Goal: Task Accomplishment & Management: Use online tool/utility

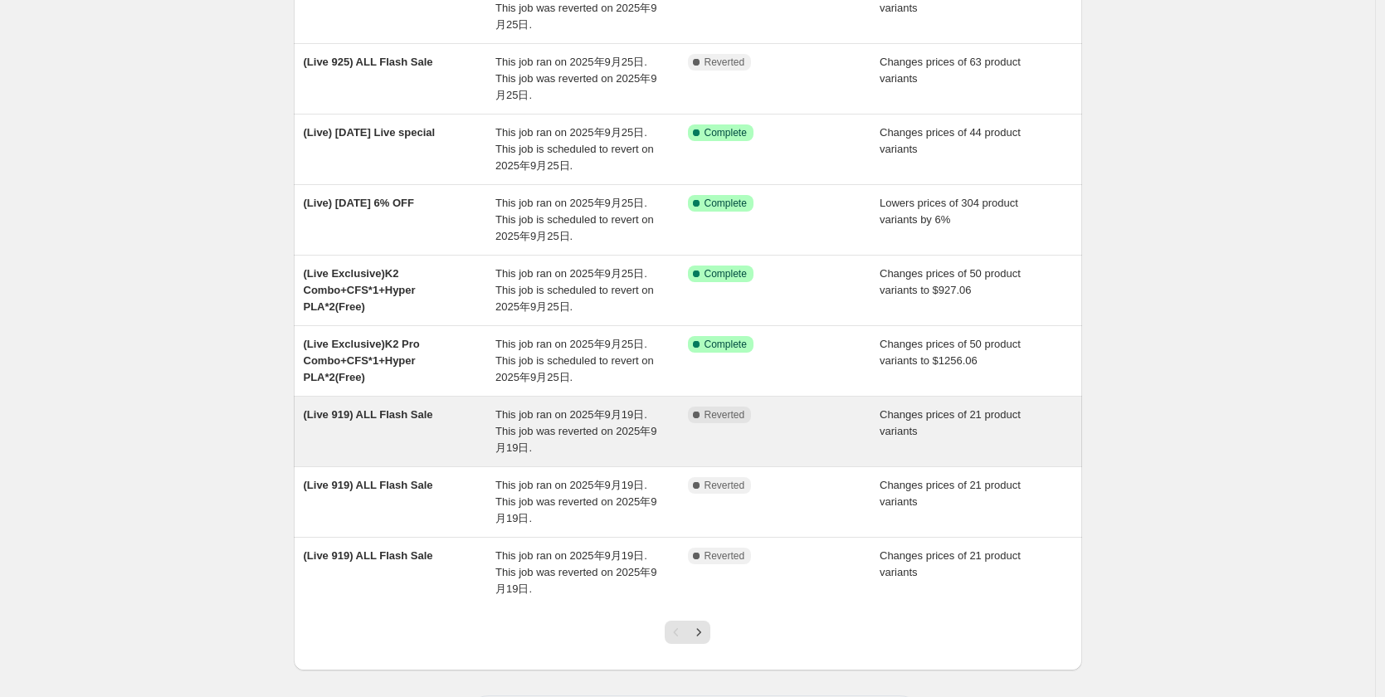
scroll to position [324, 0]
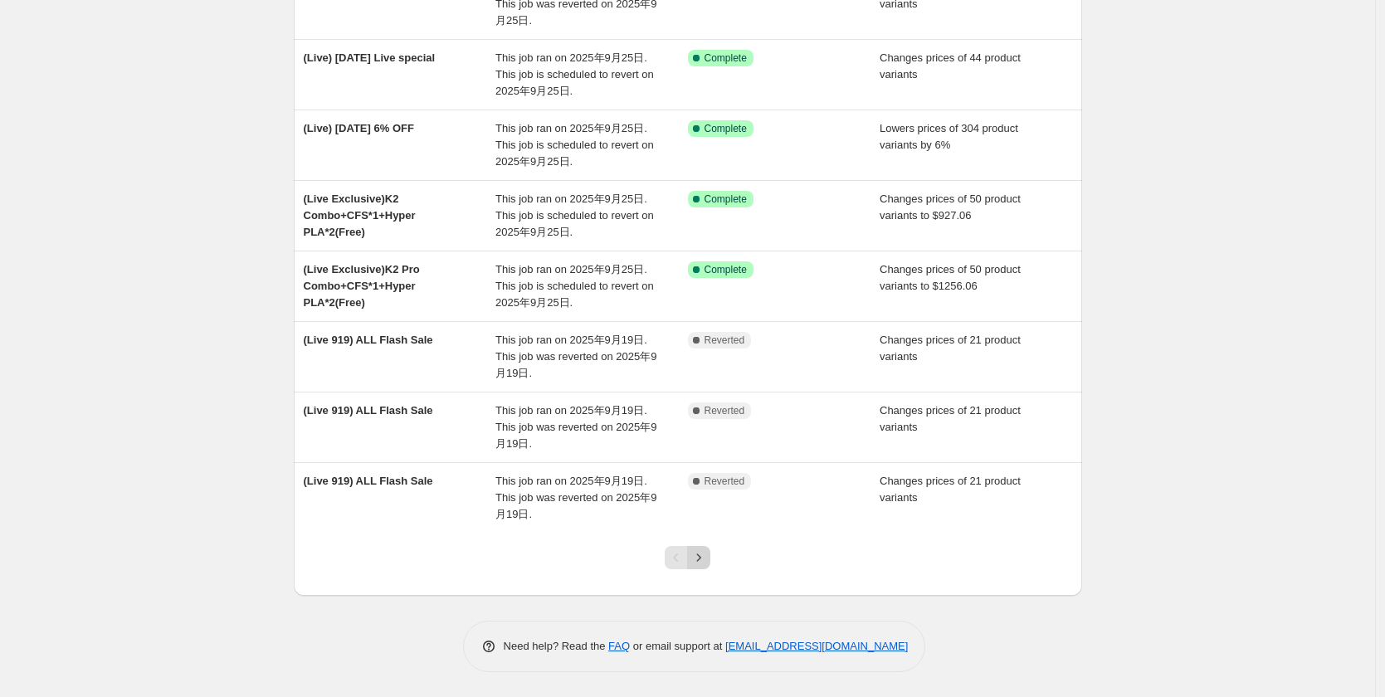
click at [707, 559] on icon "Next" at bounding box center [699, 557] width 17 height 17
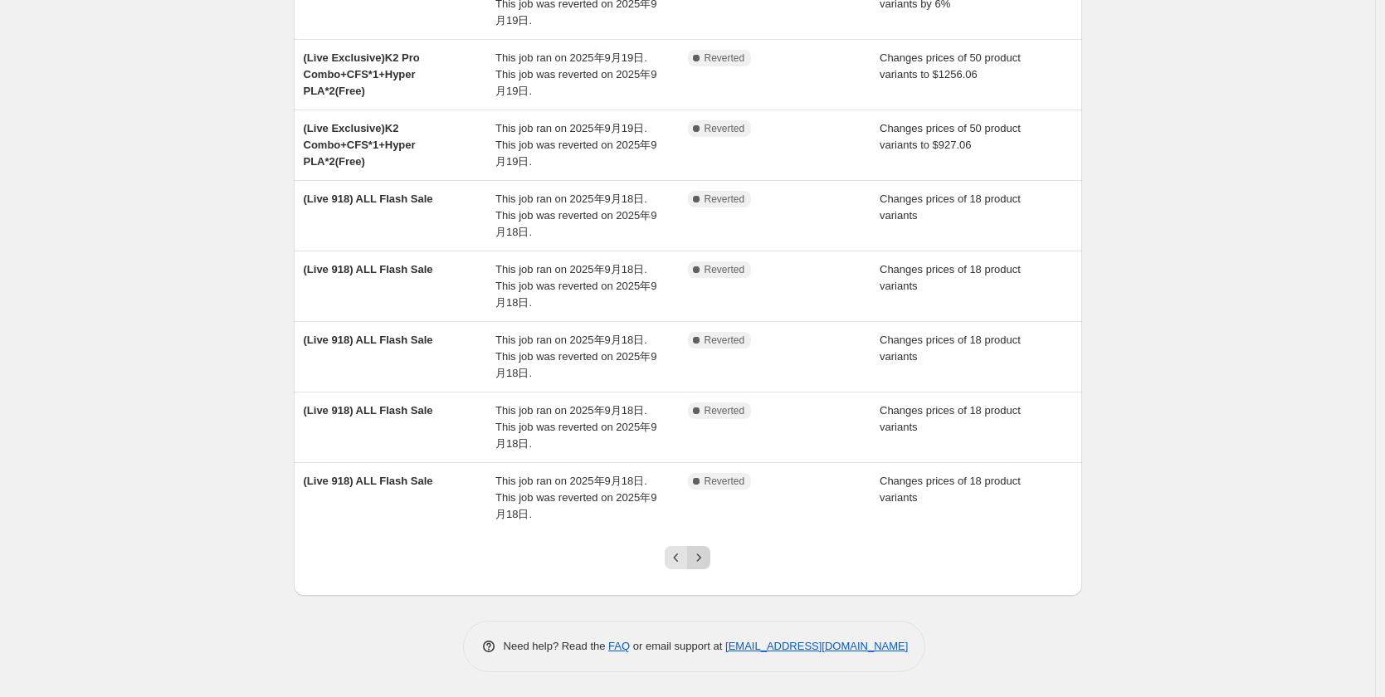
click at [707, 561] on icon "Next" at bounding box center [699, 557] width 17 height 17
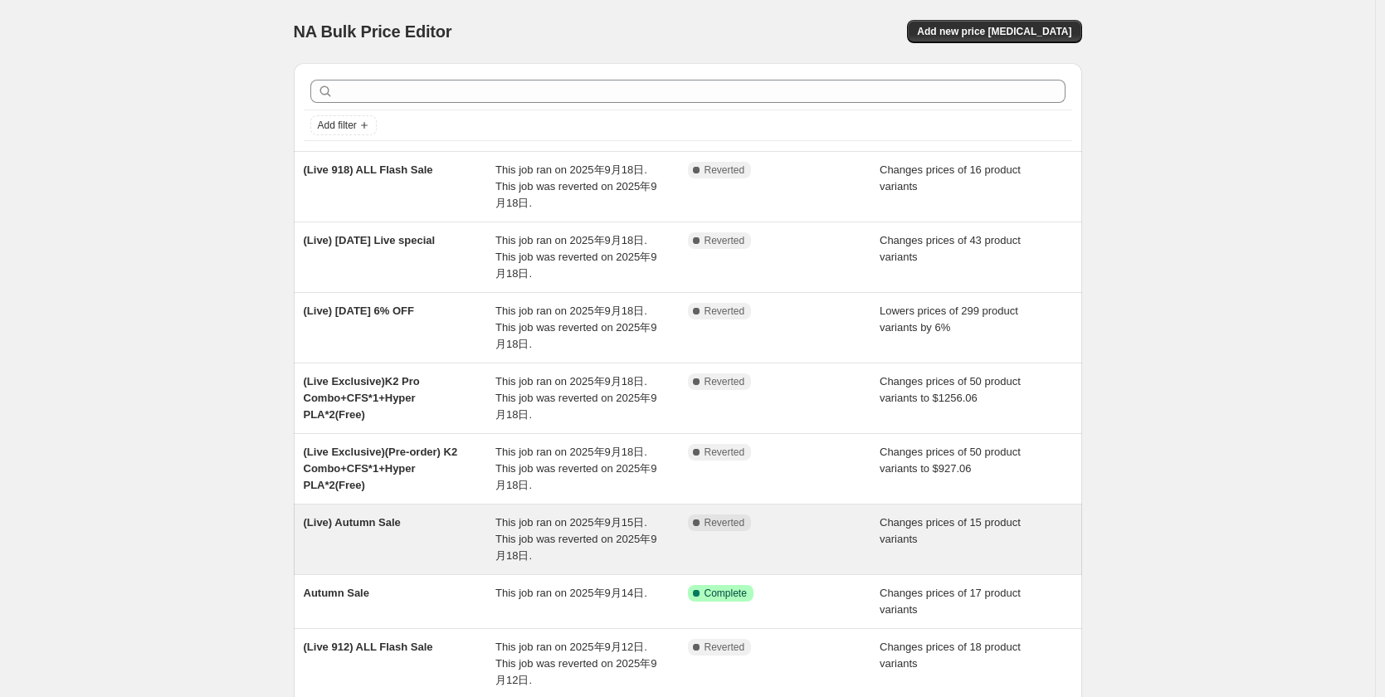
scroll to position [307, 0]
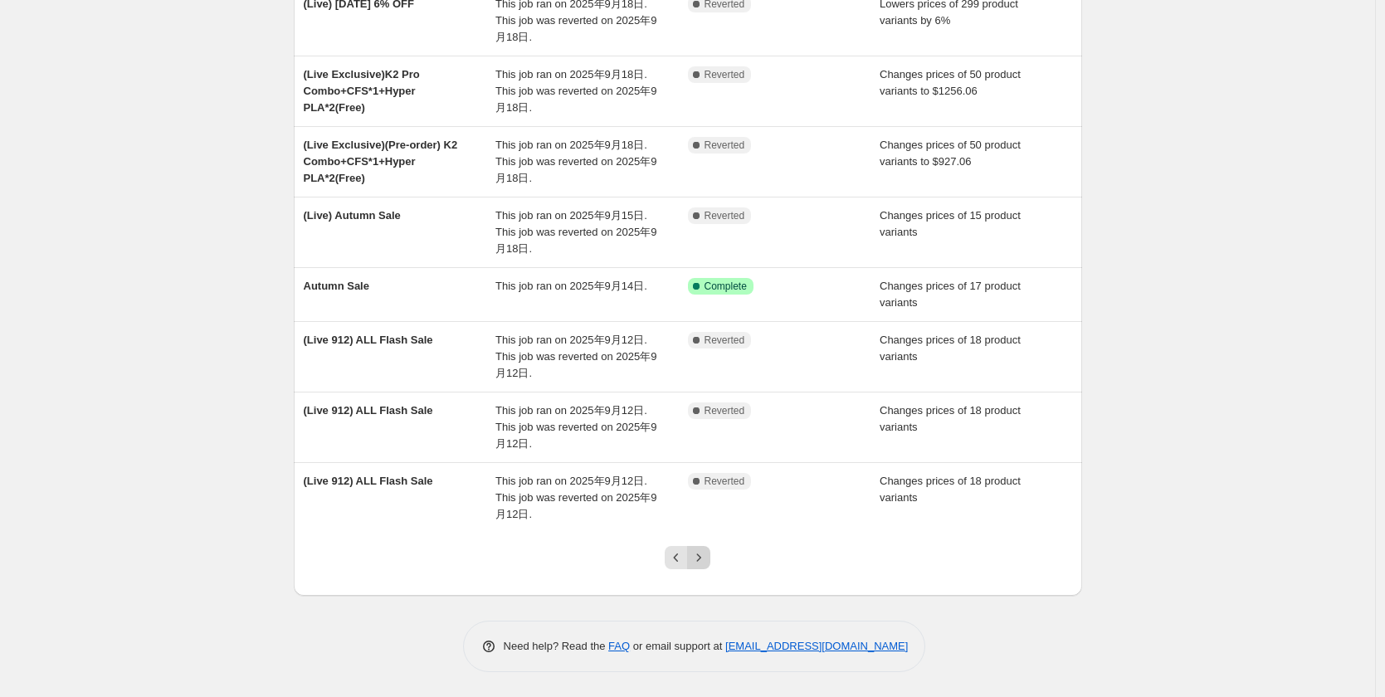
click at [705, 557] on icon "Next" at bounding box center [699, 557] width 17 height 17
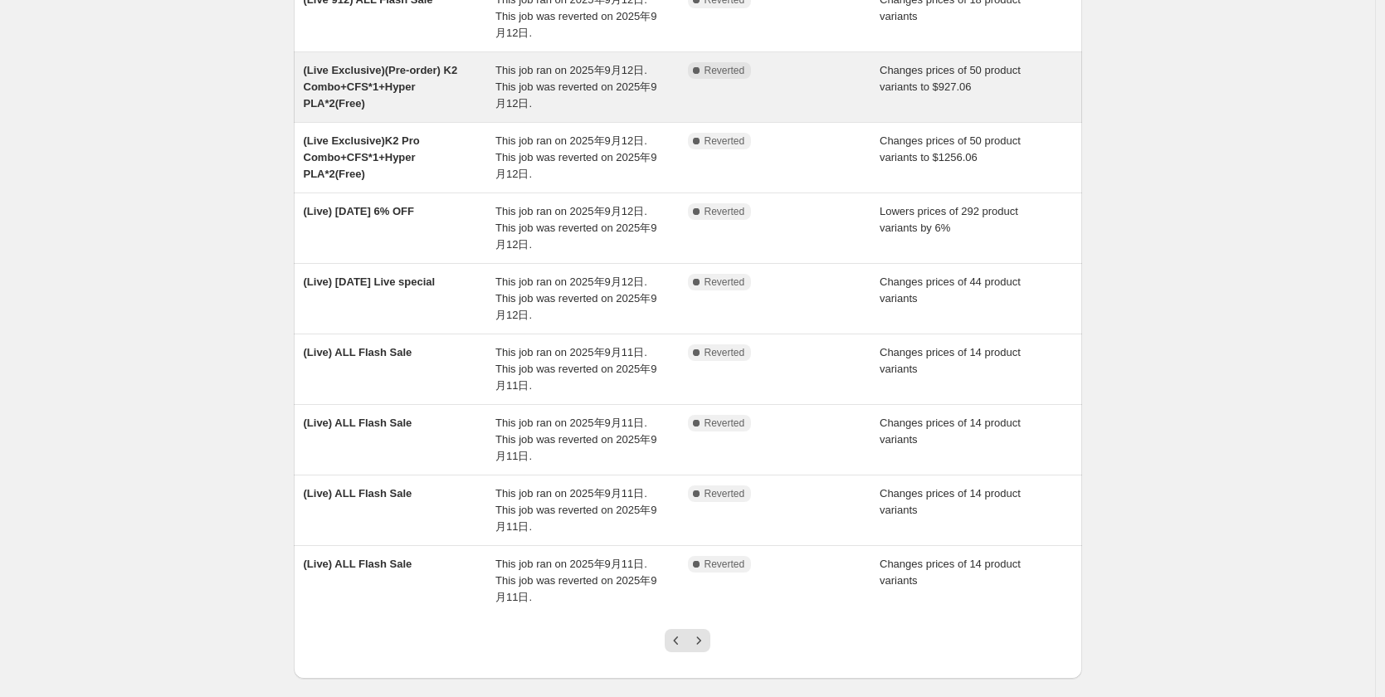
scroll to position [0, 0]
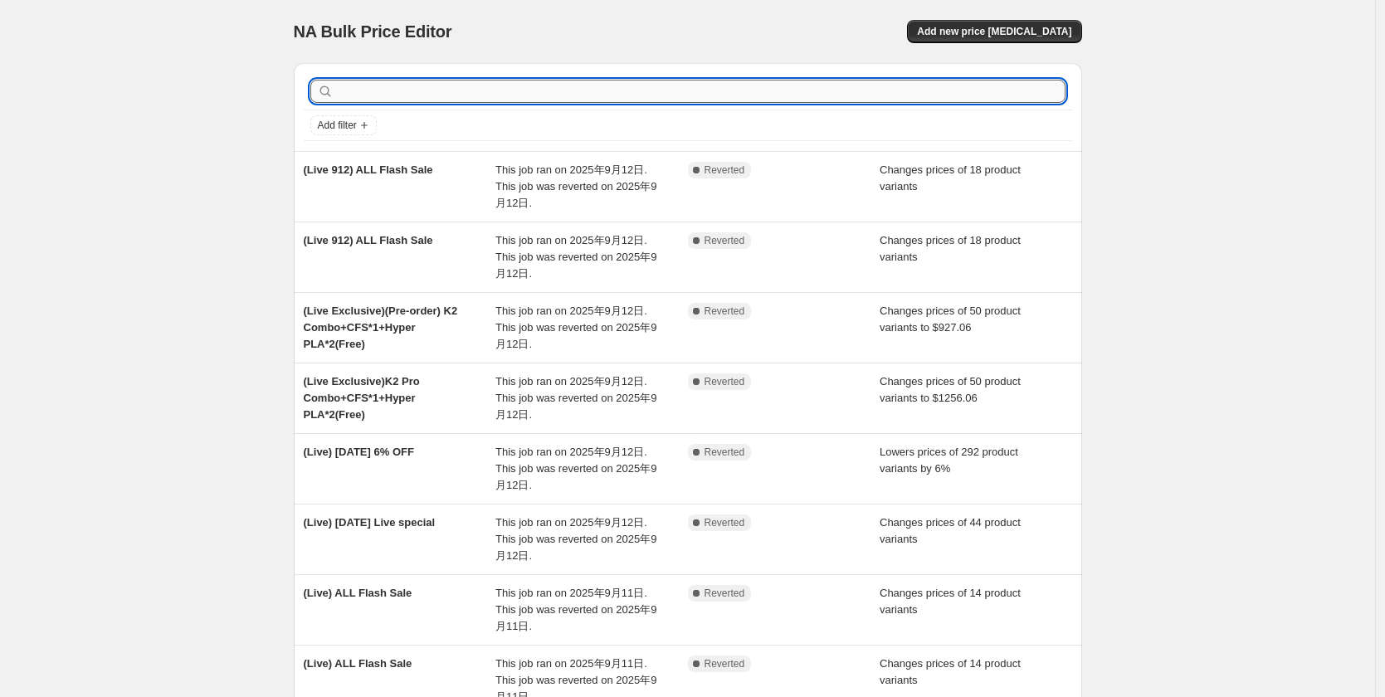
click at [373, 88] on input "text" at bounding box center [701, 91] width 729 height 23
type input "aum"
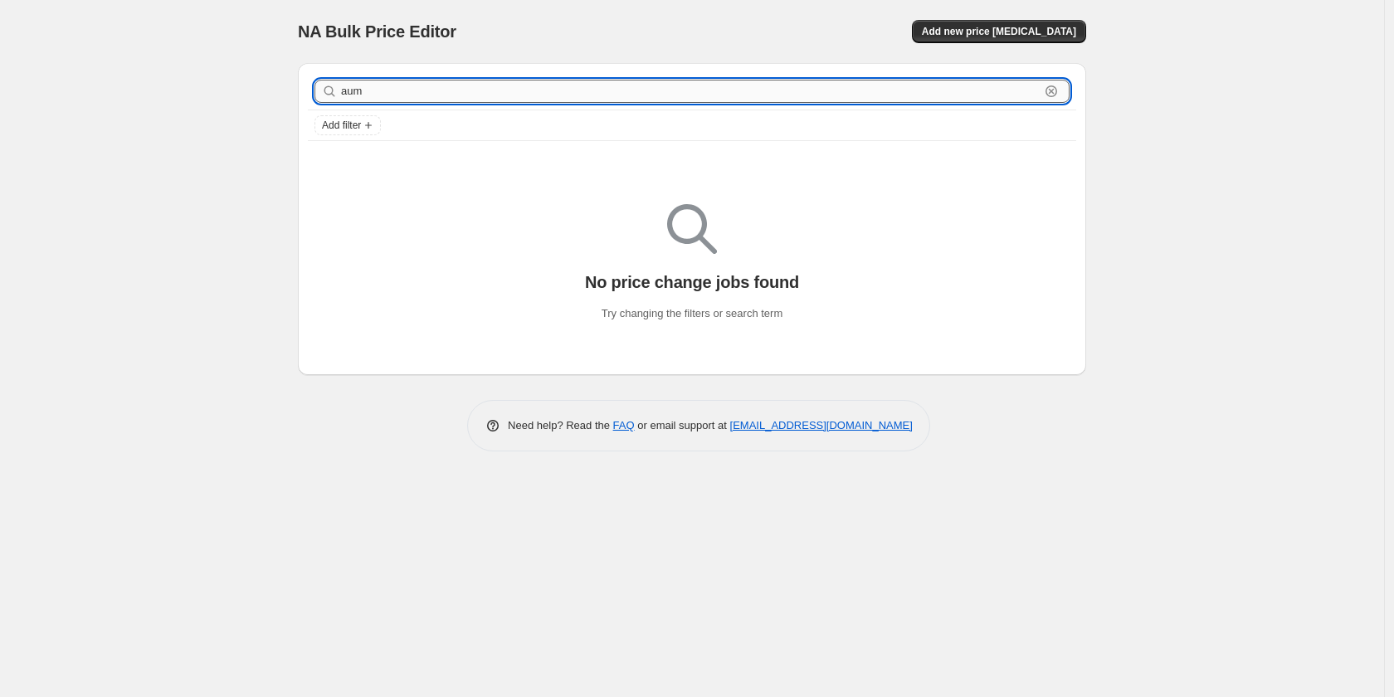
drag, startPoint x: 365, startPoint y: 85, endPoint x: 355, endPoint y: 85, distance: 10.0
click at [355, 85] on input "aum" at bounding box center [690, 91] width 699 height 23
type input "aut"
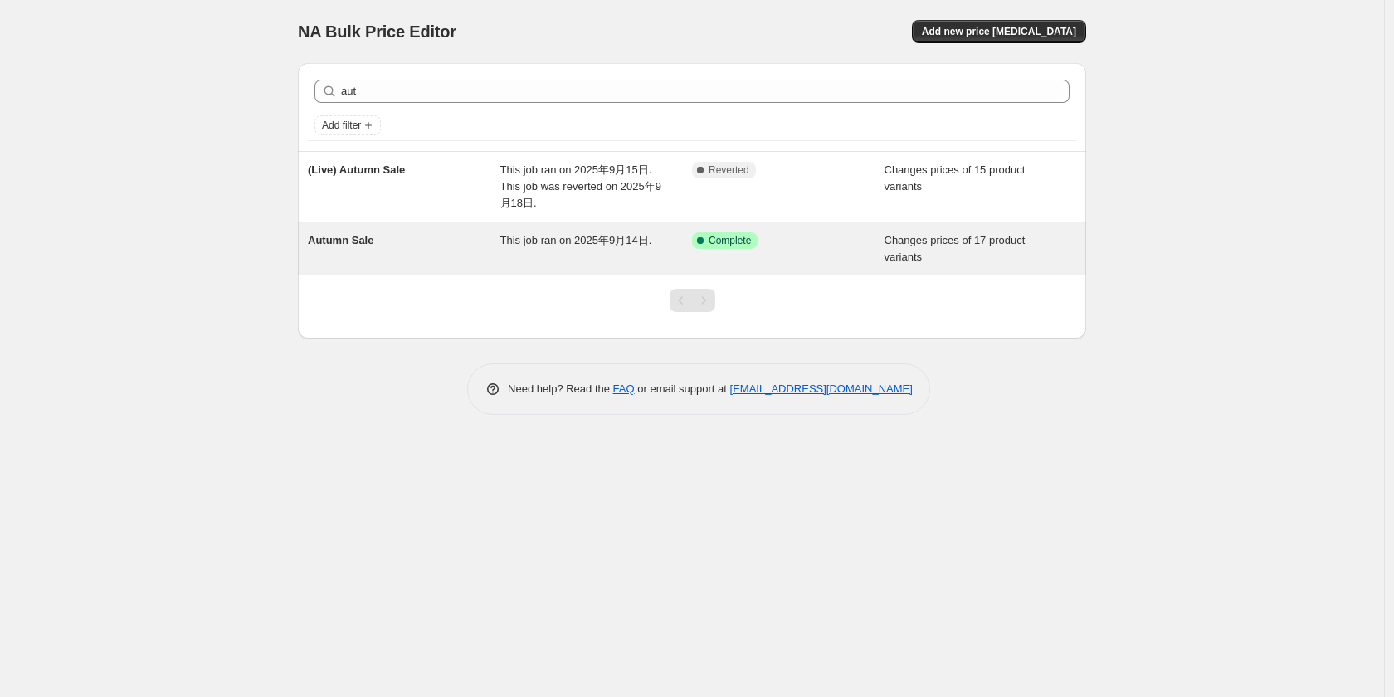
click at [489, 242] on div "Autumn Sale" at bounding box center [404, 248] width 193 height 33
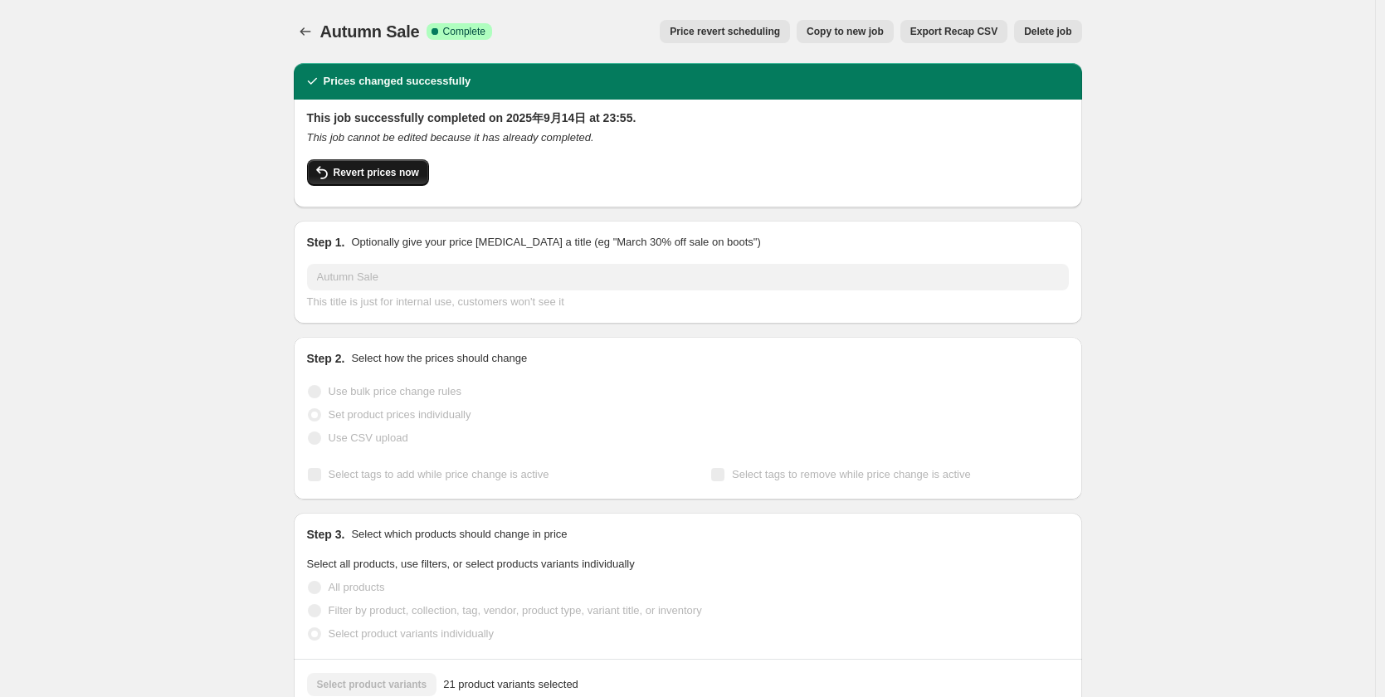
click at [398, 172] on span "Revert prices now" at bounding box center [376, 172] width 85 height 13
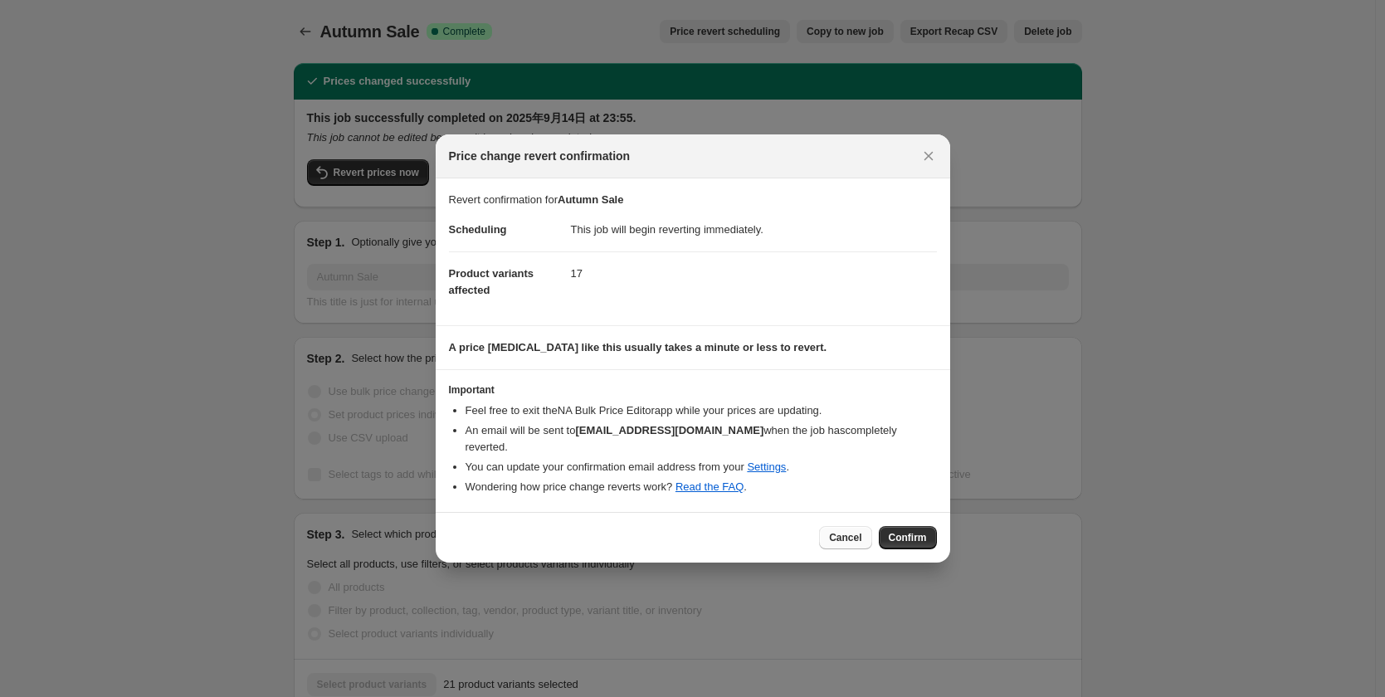
click at [839, 531] on span "Cancel" at bounding box center [845, 537] width 32 height 13
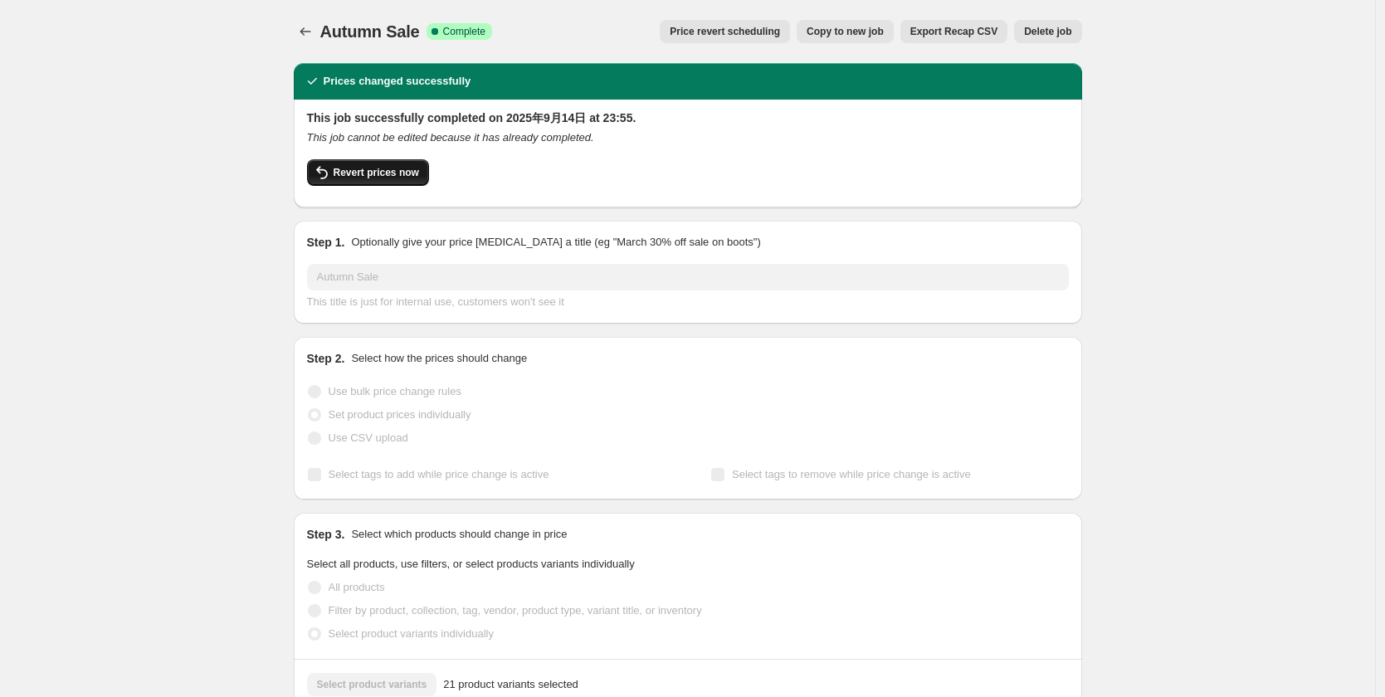
click at [391, 176] on span "Revert prices now" at bounding box center [376, 172] width 85 height 13
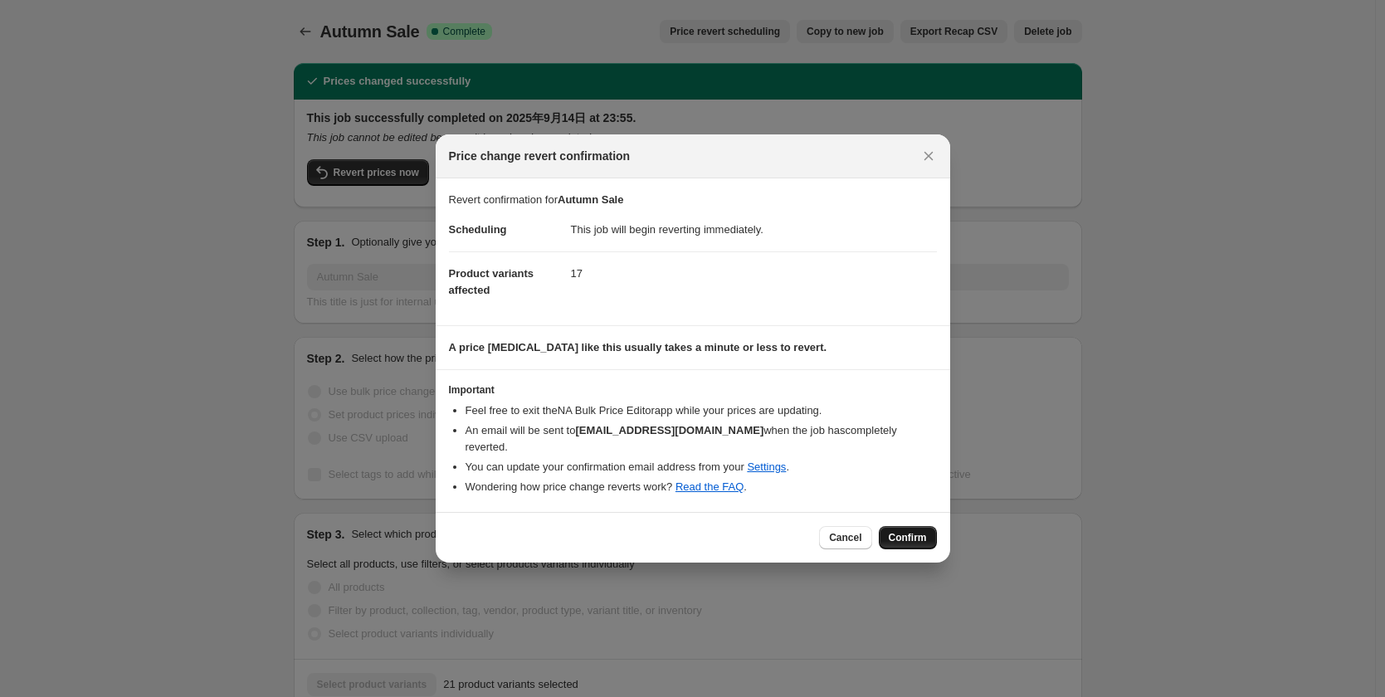
click at [910, 531] on span "Confirm" at bounding box center [908, 537] width 38 height 13
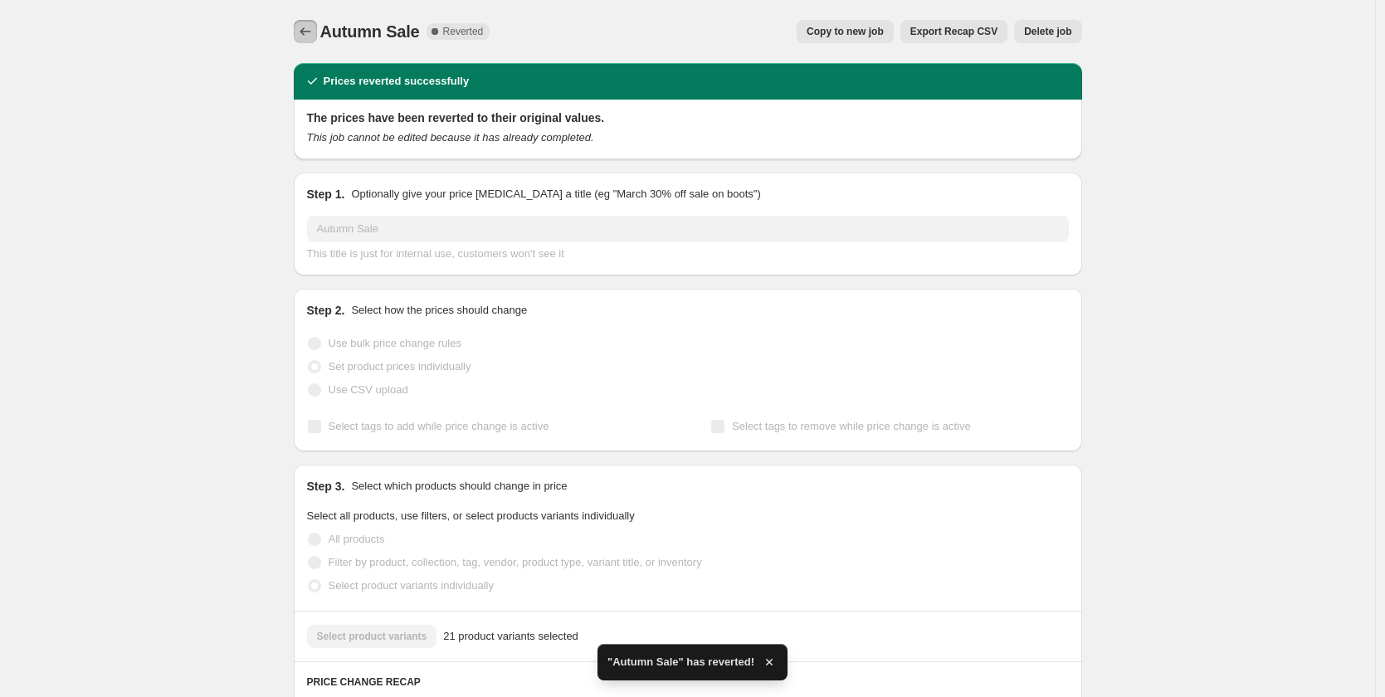
click at [307, 27] on icon "Price change jobs" at bounding box center [305, 31] width 17 height 17
